Goal: Task Accomplishment & Management: Manage account settings

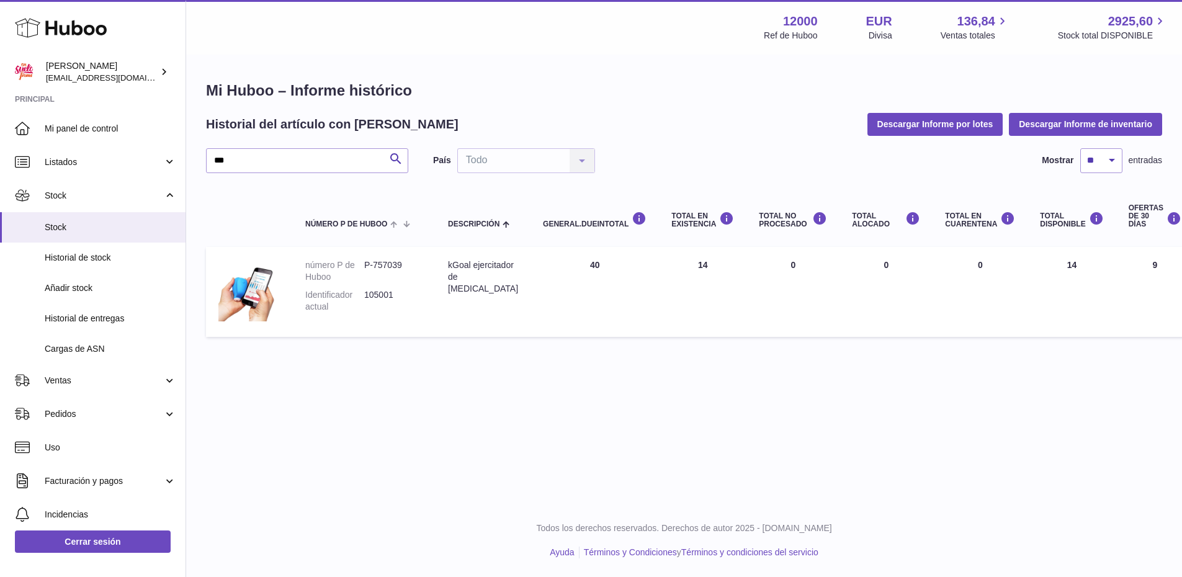
click at [99, 30] on icon at bounding box center [61, 28] width 92 height 25
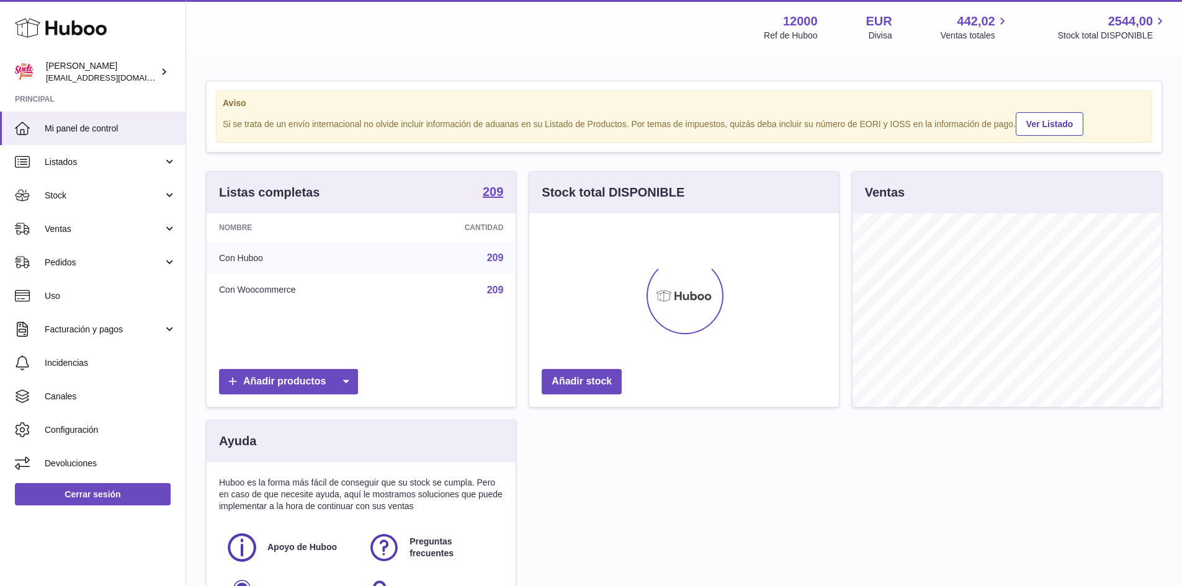
scroll to position [194, 310]
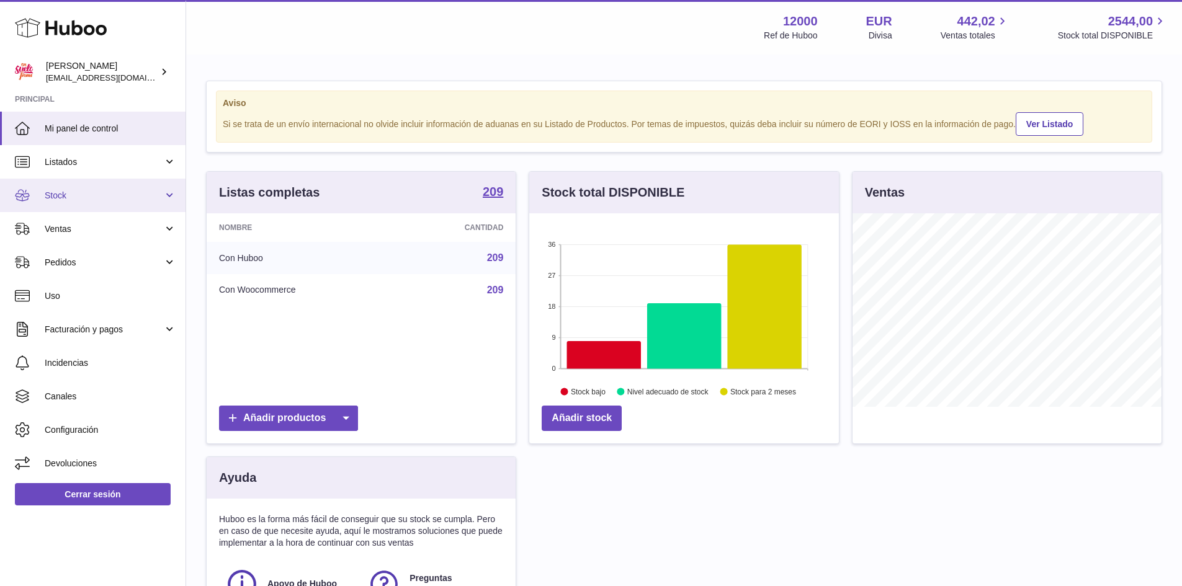
click at [59, 183] on link "Stock" at bounding box center [93, 196] width 186 height 34
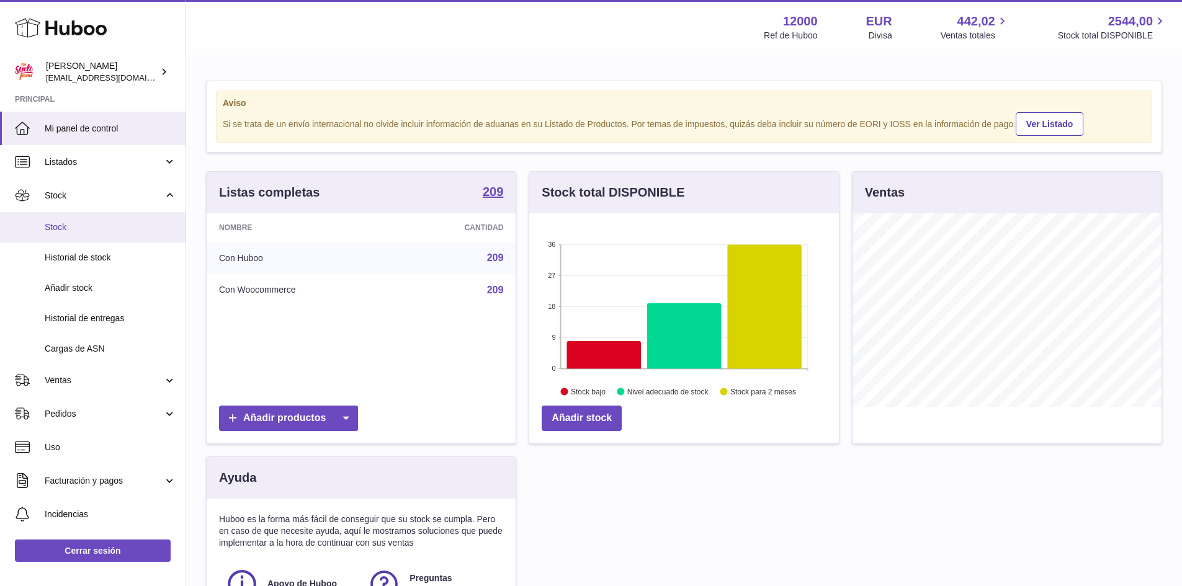
click at [93, 224] on span "Stock" at bounding box center [111, 228] width 132 height 12
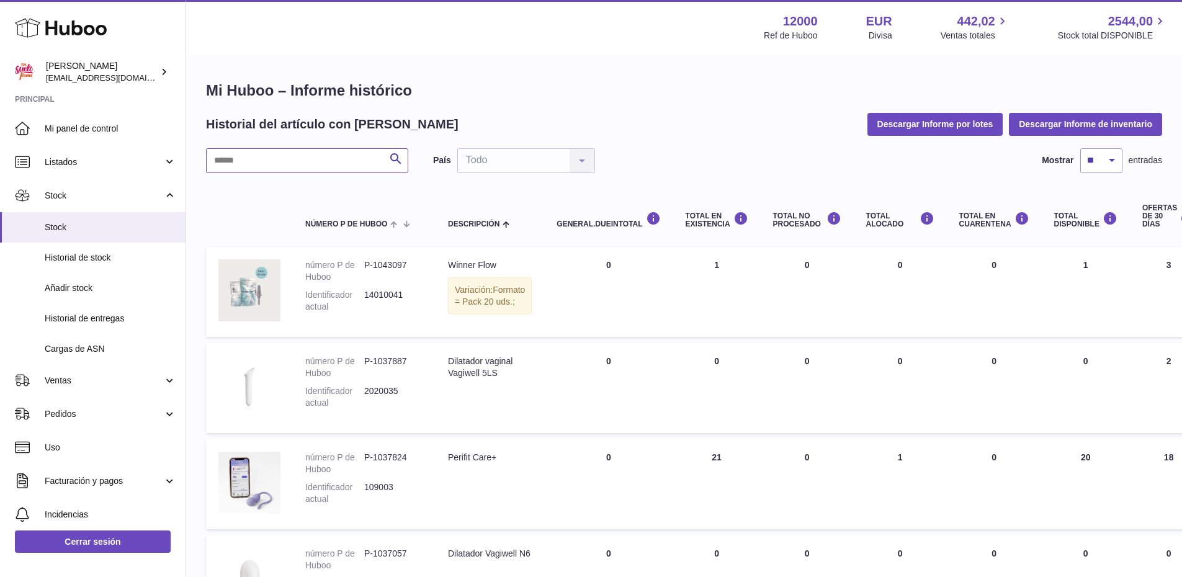
click at [258, 163] on input "text" at bounding box center [307, 160] width 202 height 25
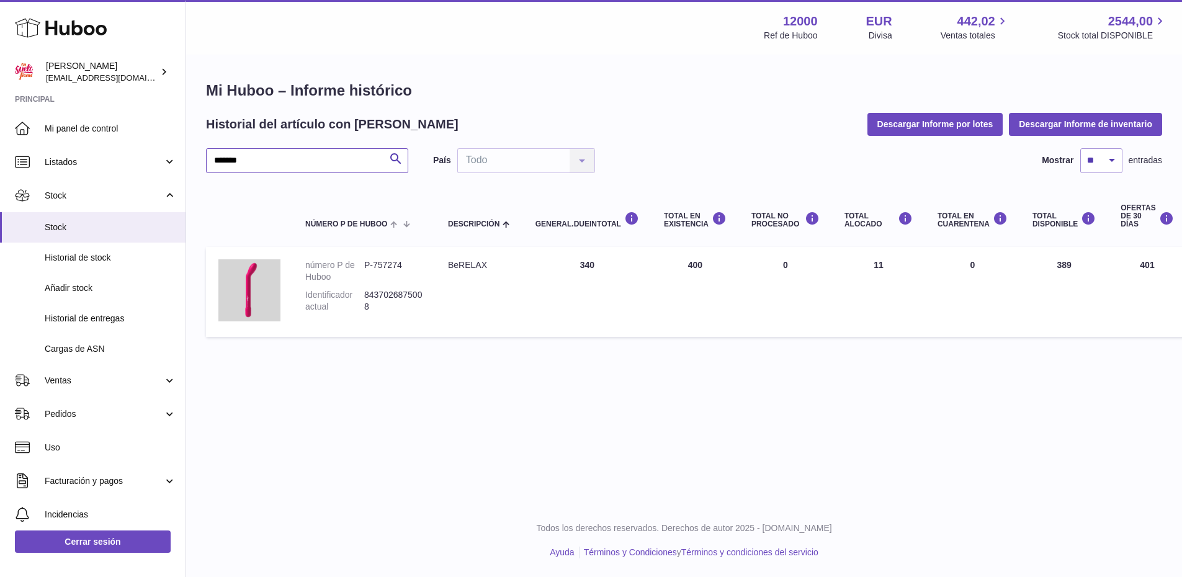
type input "*******"
click at [268, 285] on img at bounding box center [249, 290] width 62 height 62
